Goal: Task Accomplishment & Management: Manage account settings

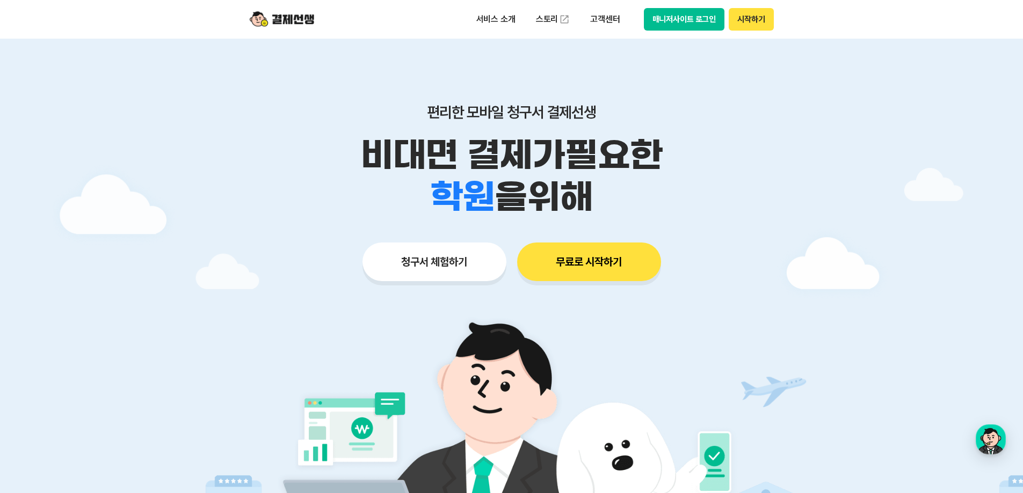
click at [683, 16] on button "매니저사이트 로그인" at bounding box center [684, 19] width 81 height 23
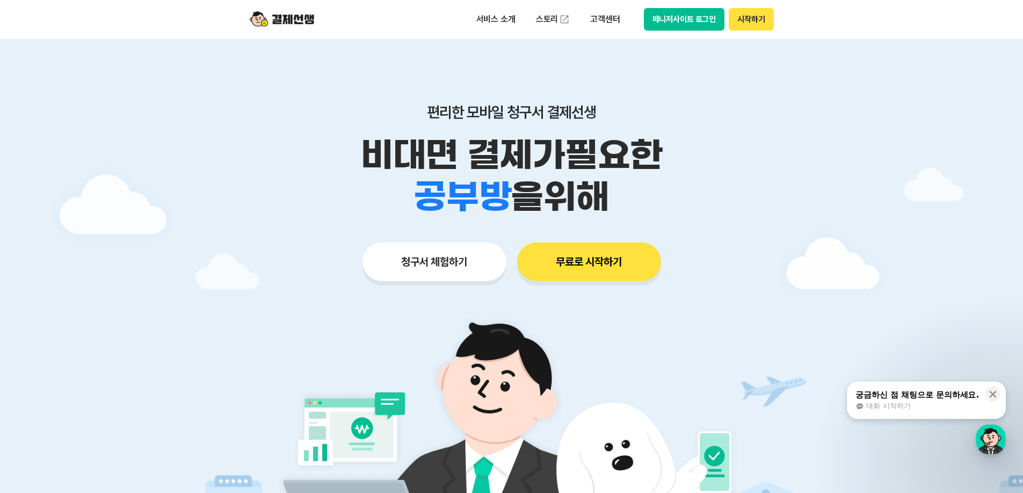
click at [681, 20] on button "매니저사이트 로그인" at bounding box center [684, 19] width 81 height 23
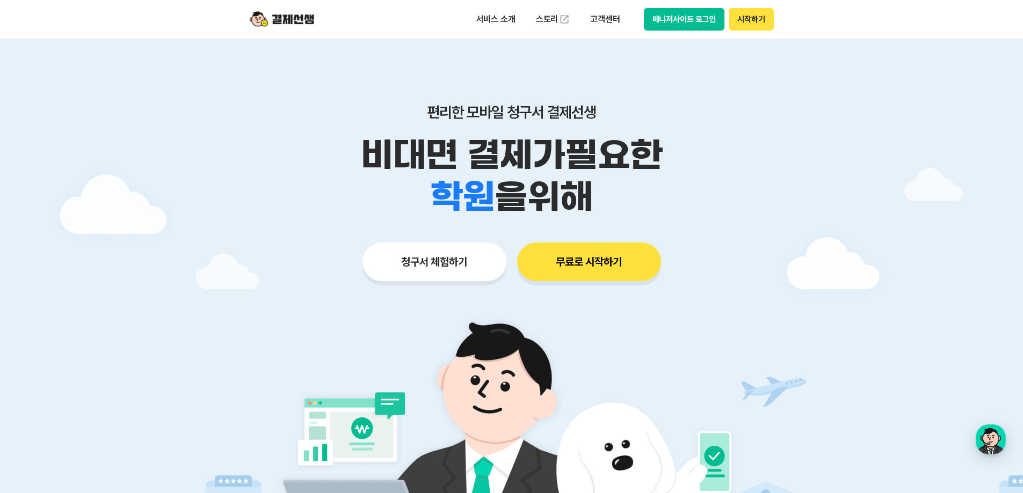
click at [668, 16] on button "매니저사이트 로그인" at bounding box center [684, 19] width 81 height 23
